Goal: Check status: Check status

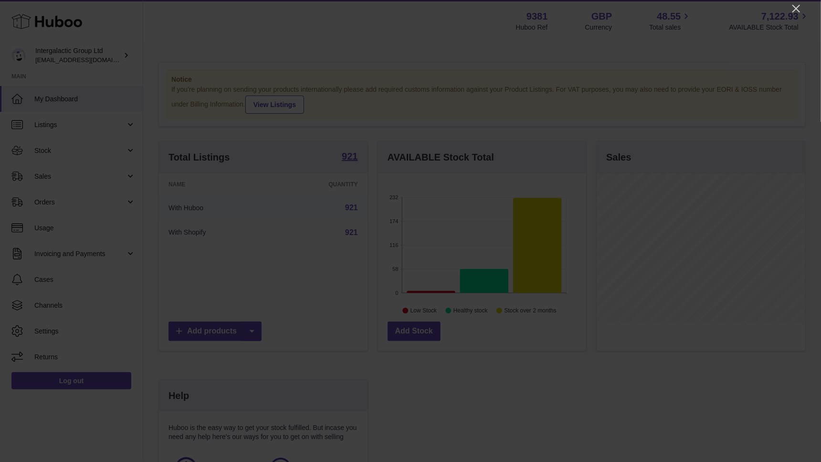
scroll to position [148, 209]
click at [608, 4] on icon "Close" at bounding box center [796, 8] width 11 height 11
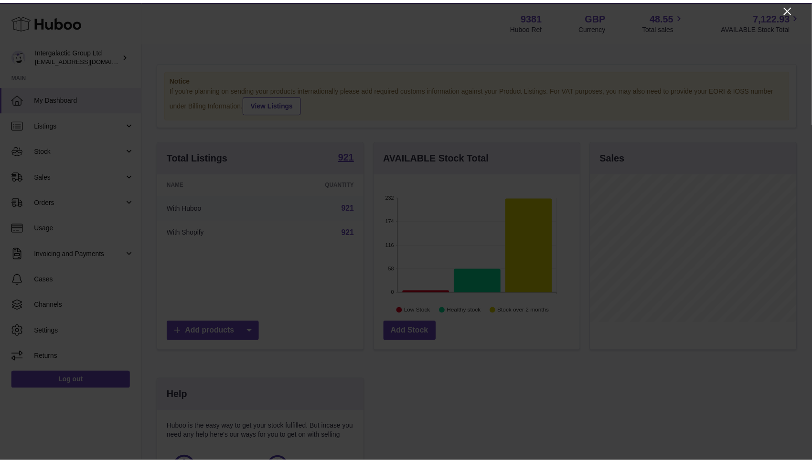
scroll to position [477221, 477164]
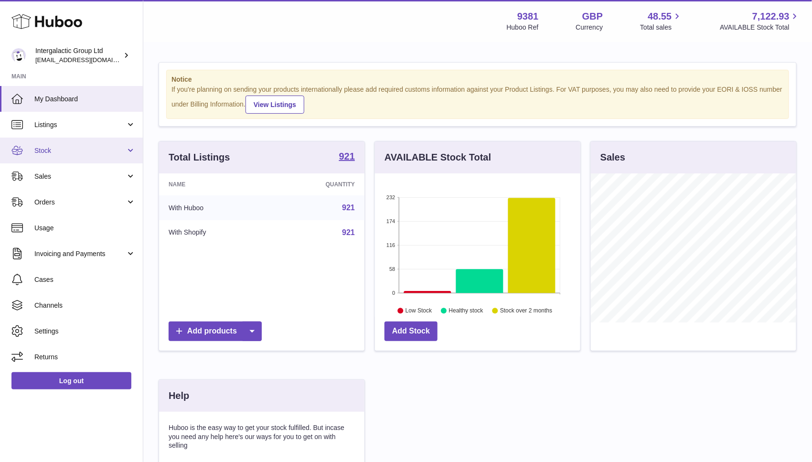
click at [92, 151] on span "Stock" at bounding box center [79, 150] width 91 height 9
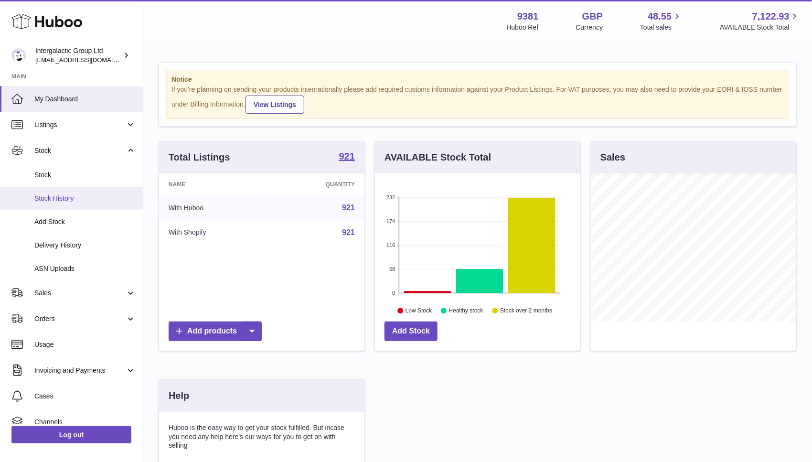
click at [74, 200] on span "Stock History" at bounding box center [84, 198] width 101 height 9
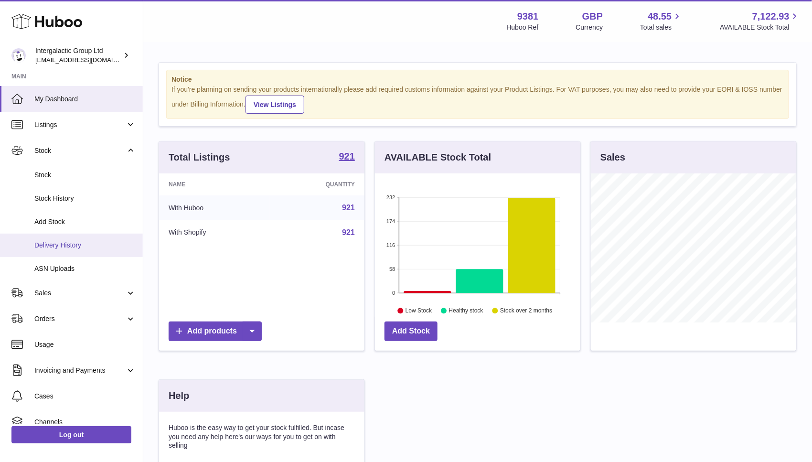
click at [61, 244] on span "Delivery History" at bounding box center [84, 245] width 101 height 9
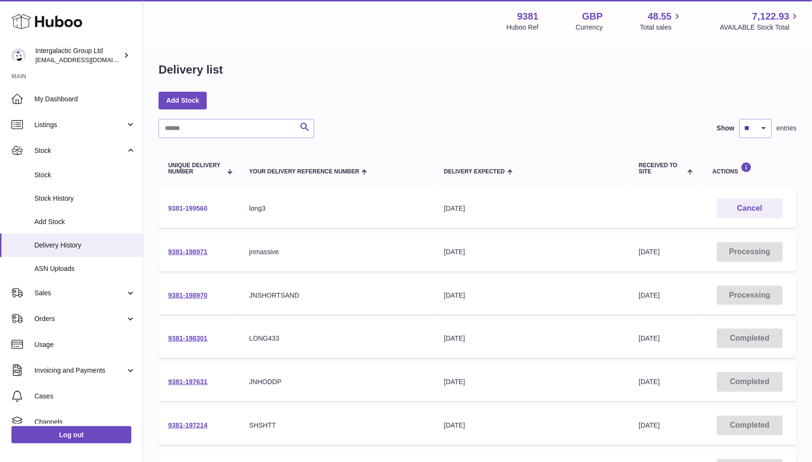
click at [191, 208] on link "9381-199560" at bounding box center [188, 208] width 40 height 8
